Goal: Task Accomplishment & Management: Manage account settings

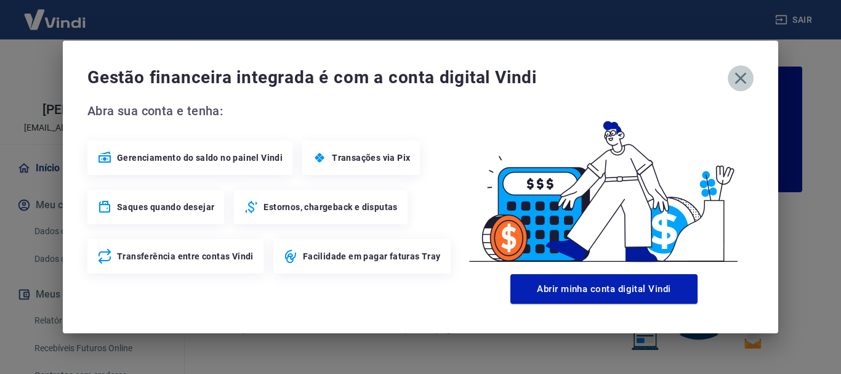
click at [738, 73] on icon "button" at bounding box center [741, 78] width 20 height 20
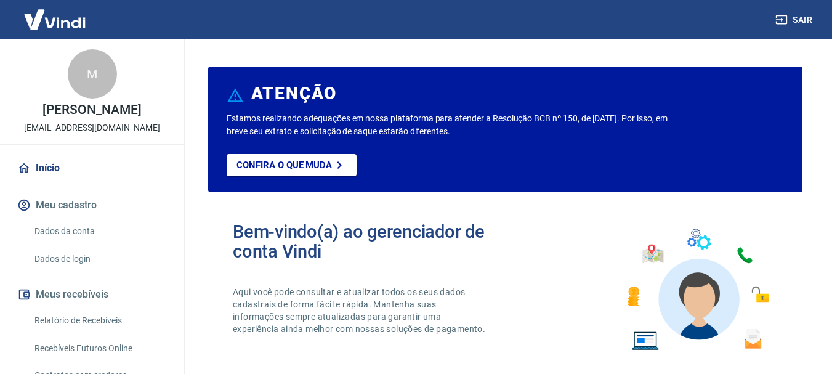
click at [74, 219] on button "Meu cadastro" at bounding box center [92, 204] width 155 height 27
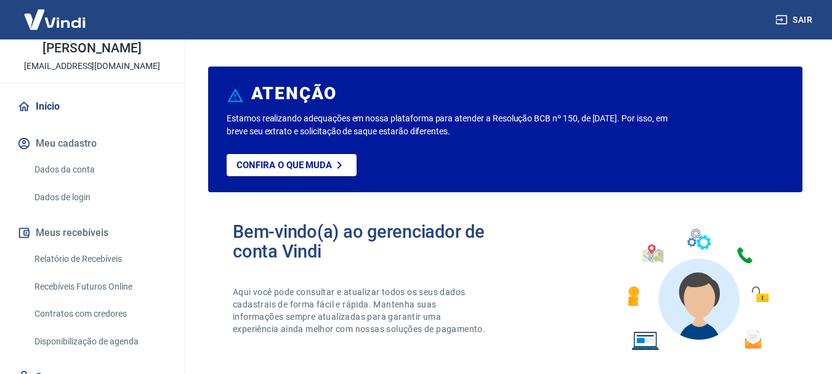
click at [79, 246] on button "Meus recebíveis" at bounding box center [92, 232] width 155 height 27
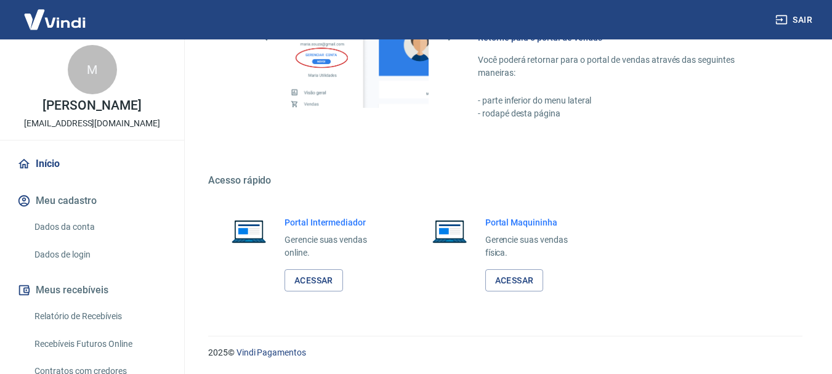
scroll to position [0, 0]
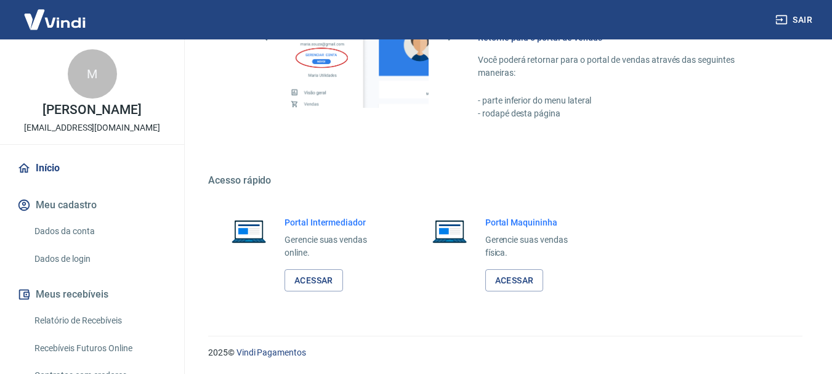
click at [85, 308] on button "Meus recebíveis" at bounding box center [92, 294] width 155 height 27
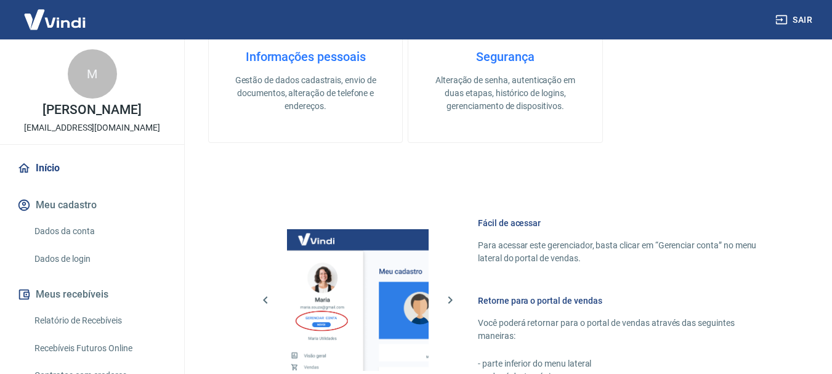
scroll to position [395, 0]
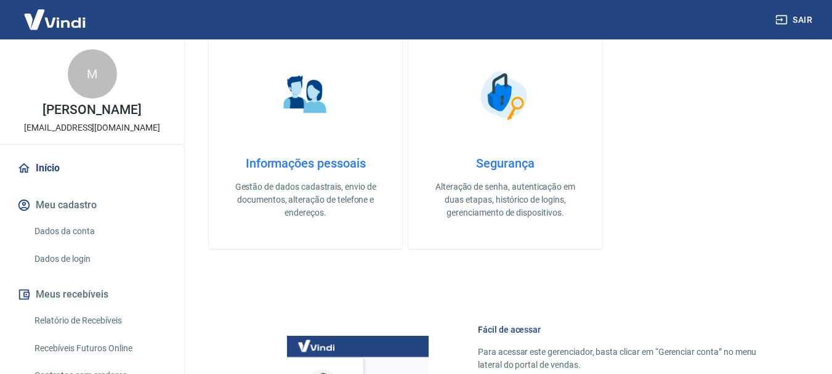
click at [71, 28] on img at bounding box center [55, 20] width 80 height 38
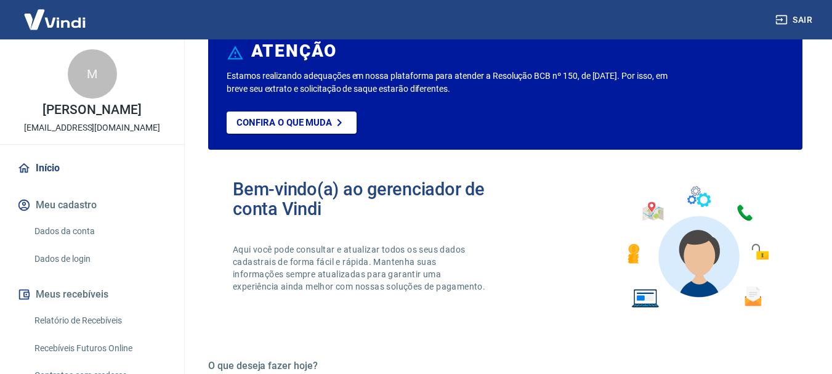
scroll to position [0, 0]
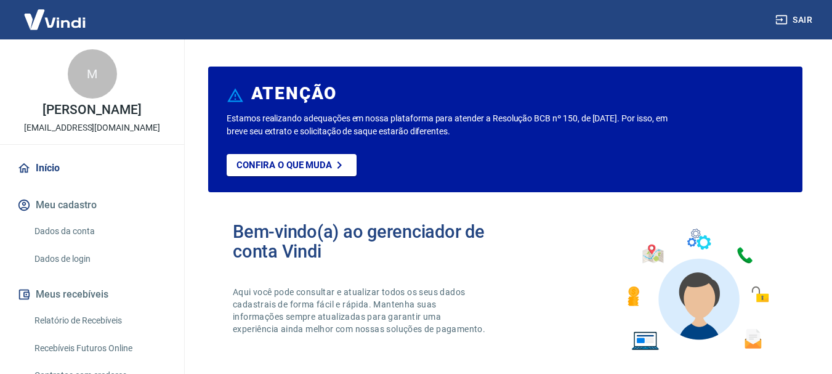
click at [69, 22] on img at bounding box center [55, 20] width 80 height 38
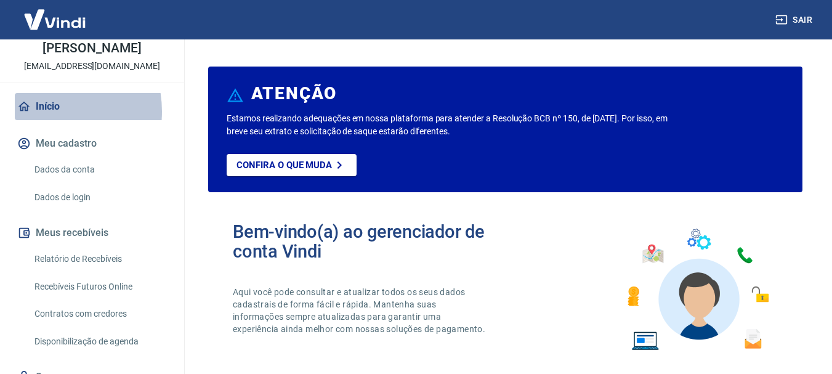
click at [41, 120] on link "Início" at bounding box center [92, 106] width 155 height 27
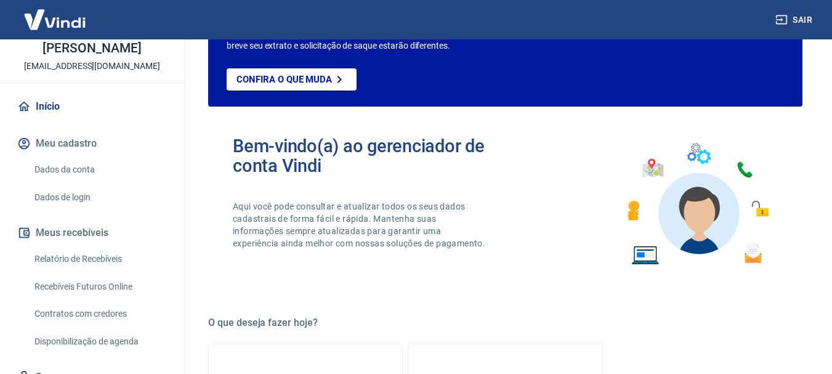
scroll to position [246, 0]
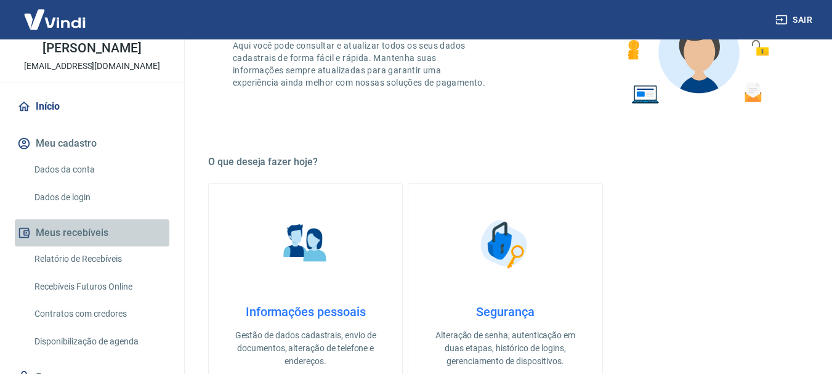
click at [101, 239] on button "Meus recebíveis" at bounding box center [92, 232] width 155 height 27
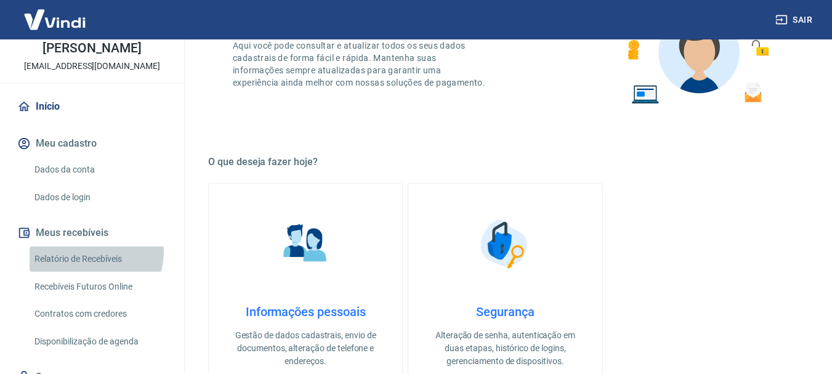
click at [92, 265] on link "Relatório de Recebíveis" at bounding box center [100, 258] width 140 height 25
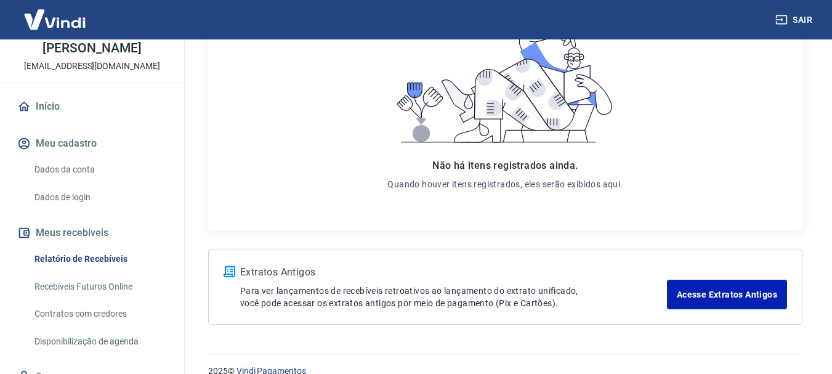
scroll to position [238, 0]
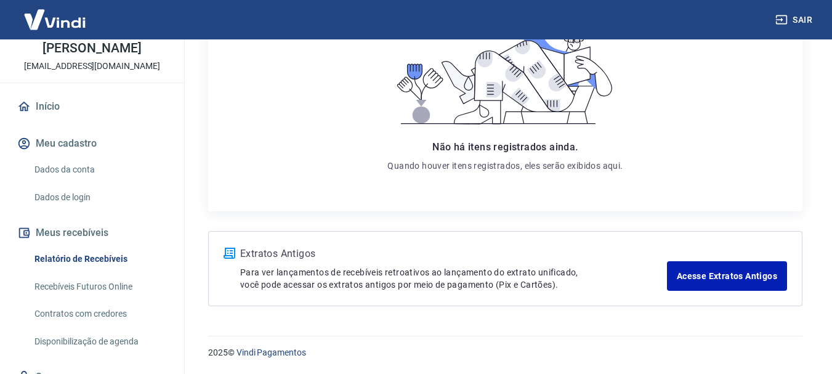
click at [94, 299] on link "Recebíveis Futuros Online" at bounding box center [100, 286] width 140 height 25
